Goal: Information Seeking & Learning: Find specific fact

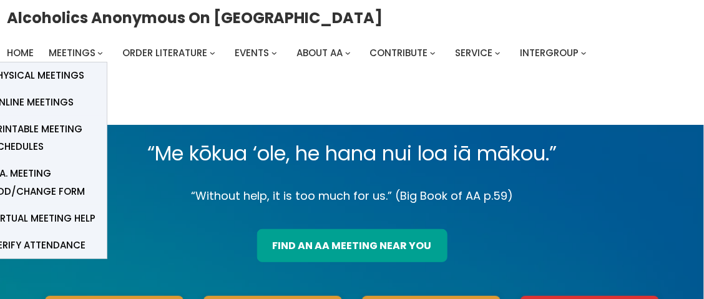
click at [54, 99] on span "Online Meetings" at bounding box center [32, 102] width 82 height 17
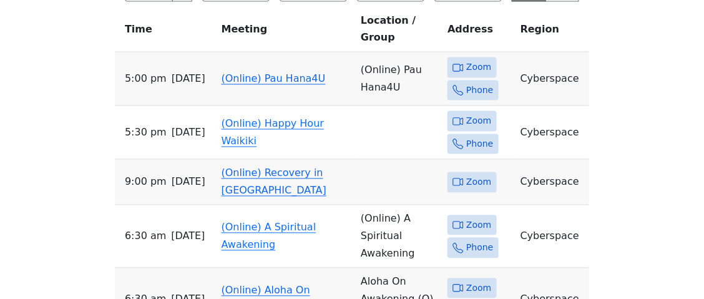
scroll to position [581, 0]
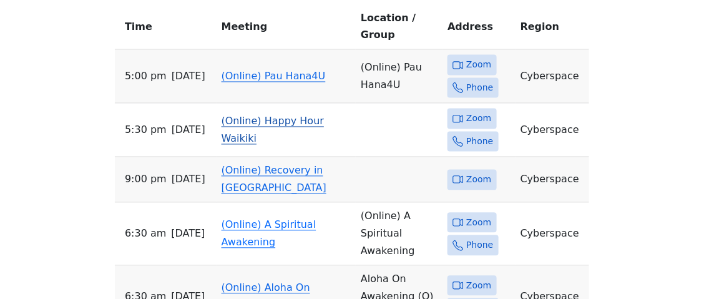
click at [484, 111] on span "Zoom" at bounding box center [478, 119] width 25 height 16
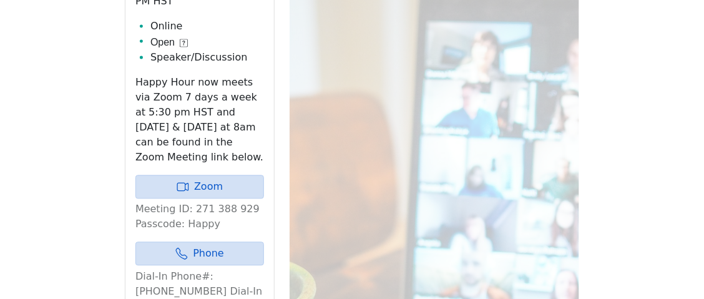
scroll to position [635, 0]
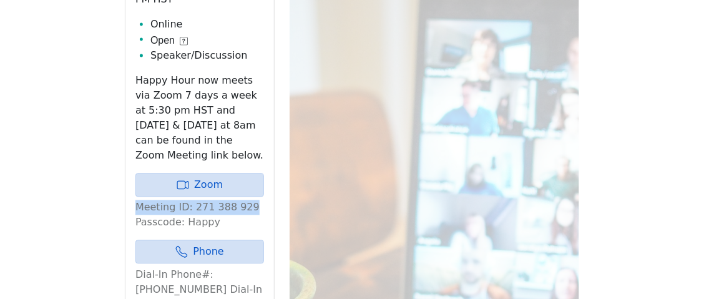
drag, startPoint x: 137, startPoint y: 206, endPoint x: 245, endPoint y: 205, distance: 108.0
click at [245, 205] on p "Meeting ID: 271 388 929 Passcode: Happy" at bounding box center [199, 215] width 129 height 30
